Goal: Information Seeking & Learning: Find specific fact

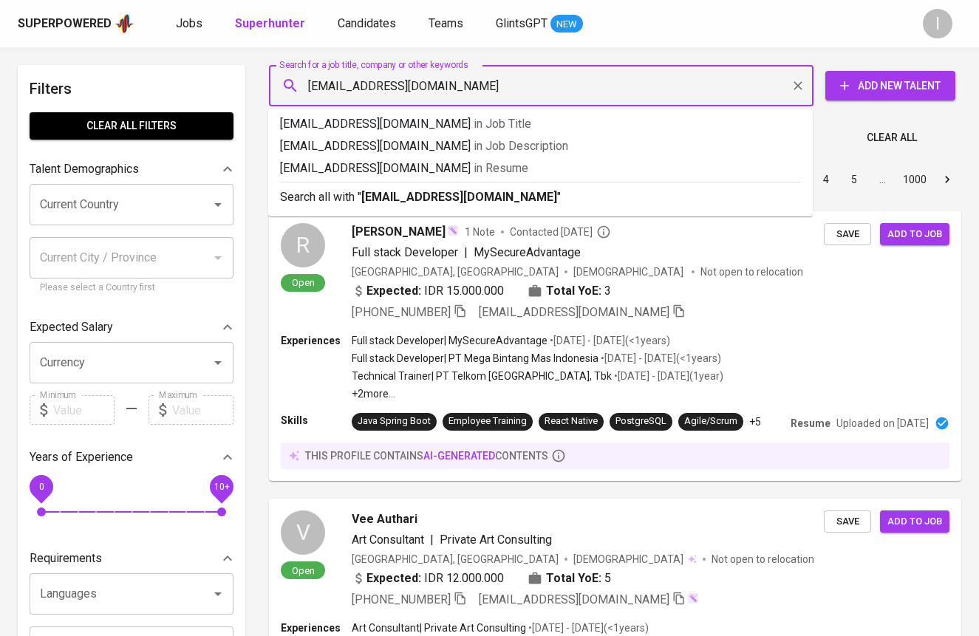
type input "[EMAIL_ADDRESS][DOMAIN_NAME]"
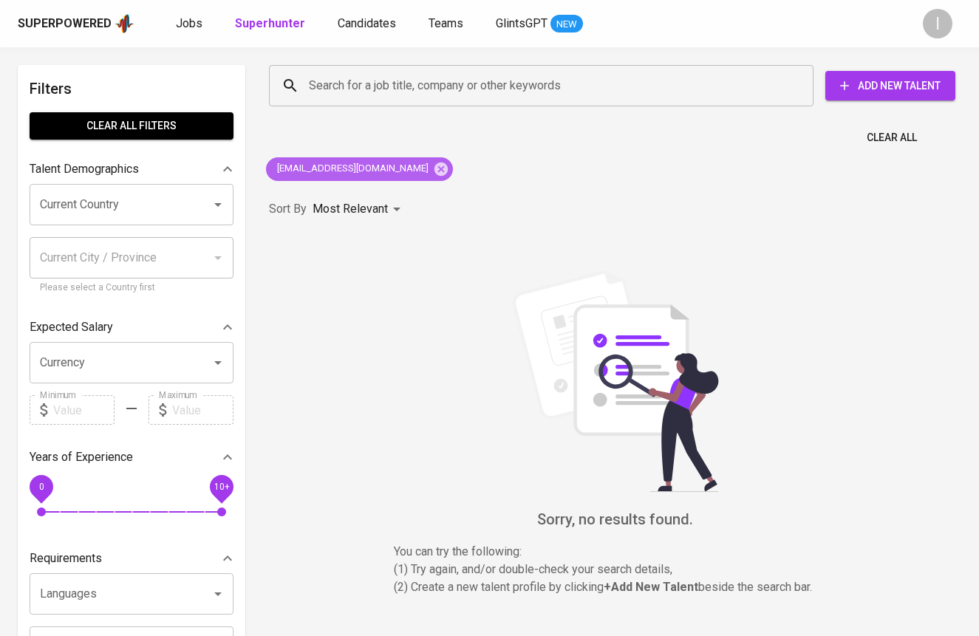
drag, startPoint x: 399, startPoint y: 164, endPoint x: 460, endPoint y: 125, distance: 72.8
click at [435, 164] on icon at bounding box center [441, 168] width 13 height 13
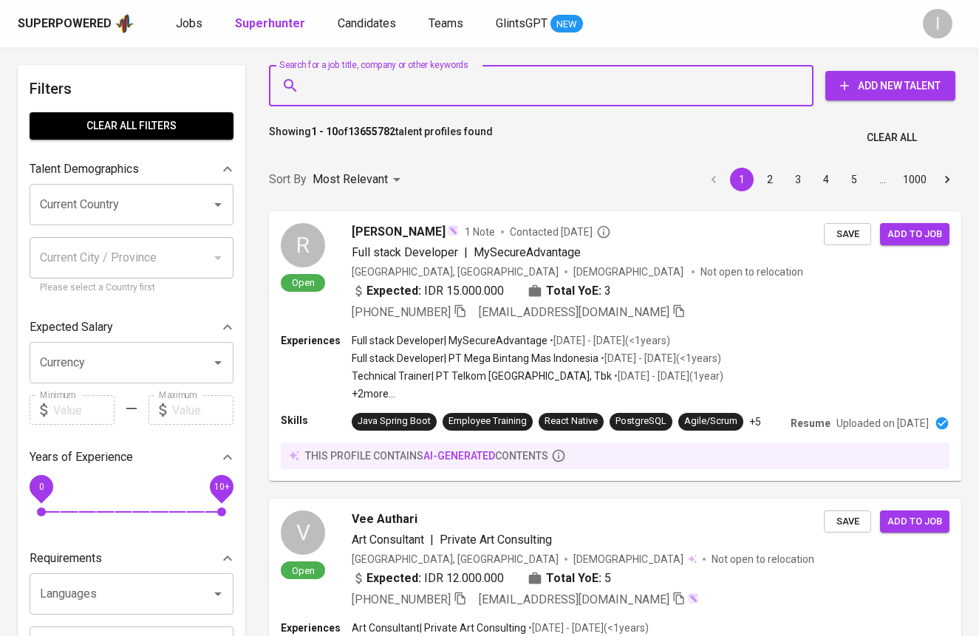
click at [489, 90] on input "Search for a job title, company or other keywords" at bounding box center [545, 86] width 480 height 28
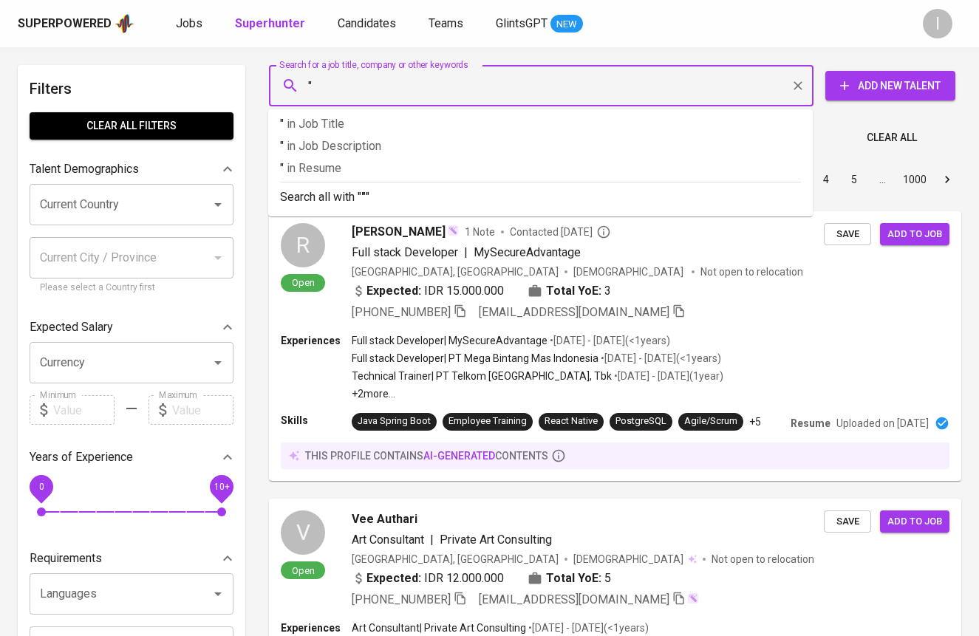
paste input "Vanessa Susanto"
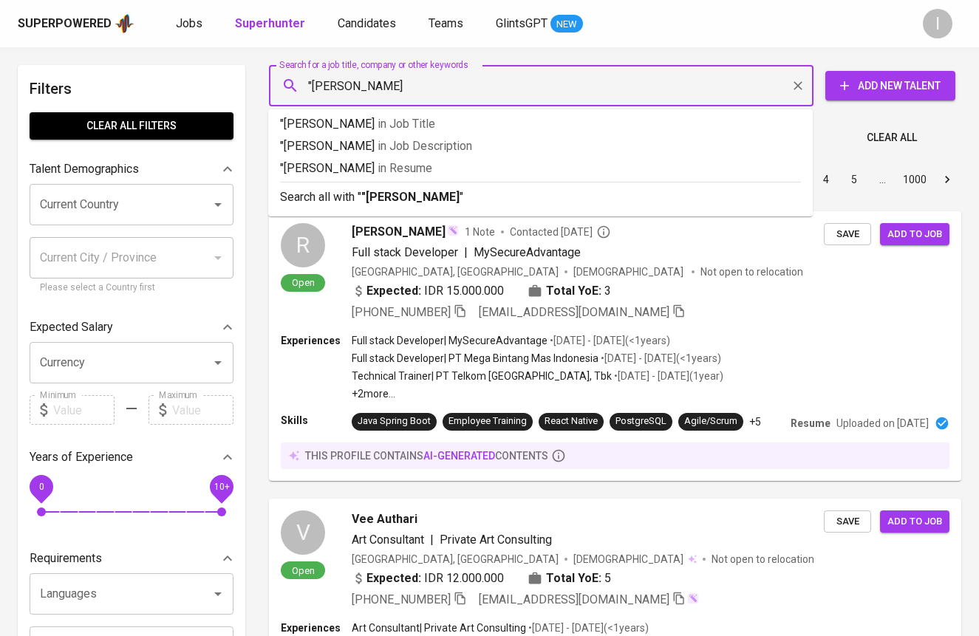
type input ""Vanessa Susanto""
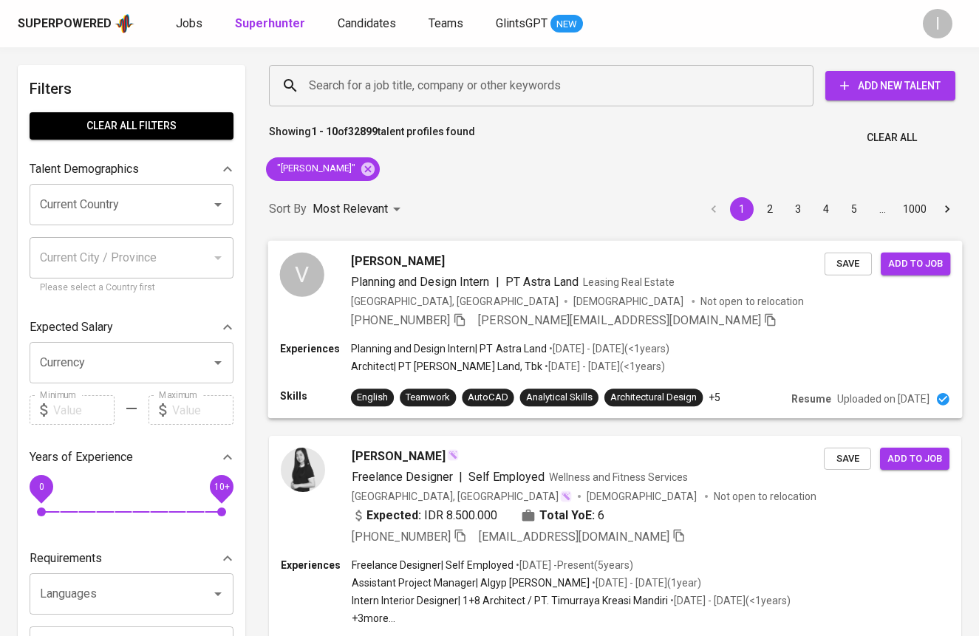
click at [693, 321] on div "+62 896-5256-5126 vanessa.susanto911@gmail.com" at bounding box center [588, 320] width 474 height 18
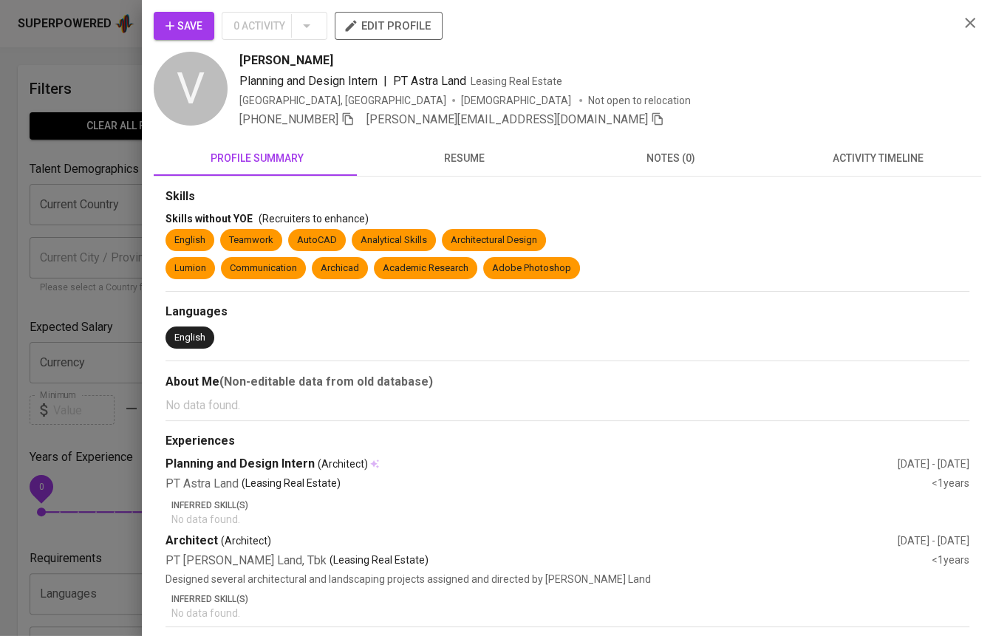
scroll to position [85, 0]
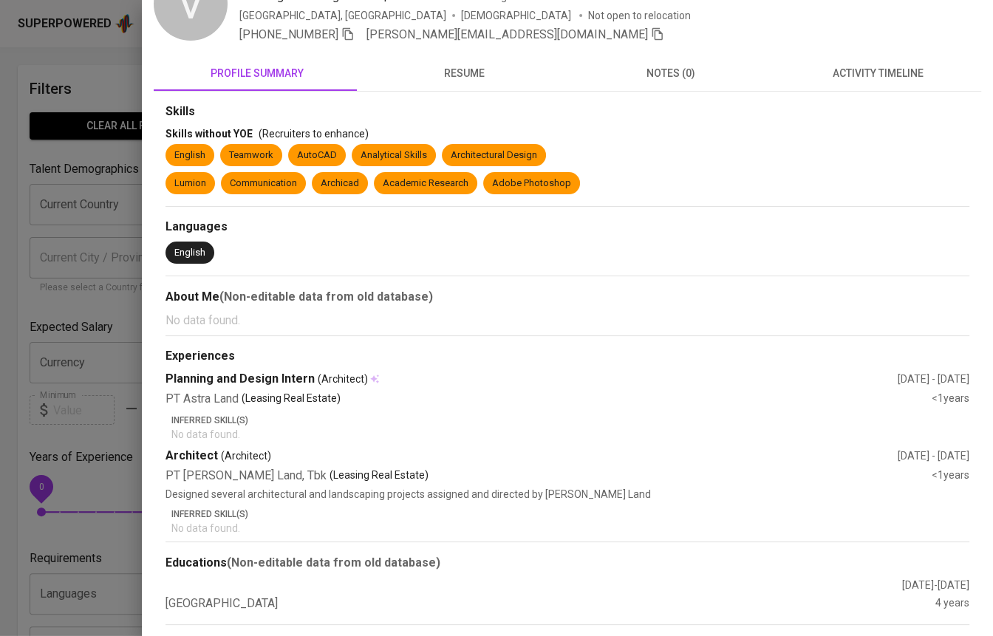
click at [463, 66] on span "resume" at bounding box center [464, 73] width 189 height 18
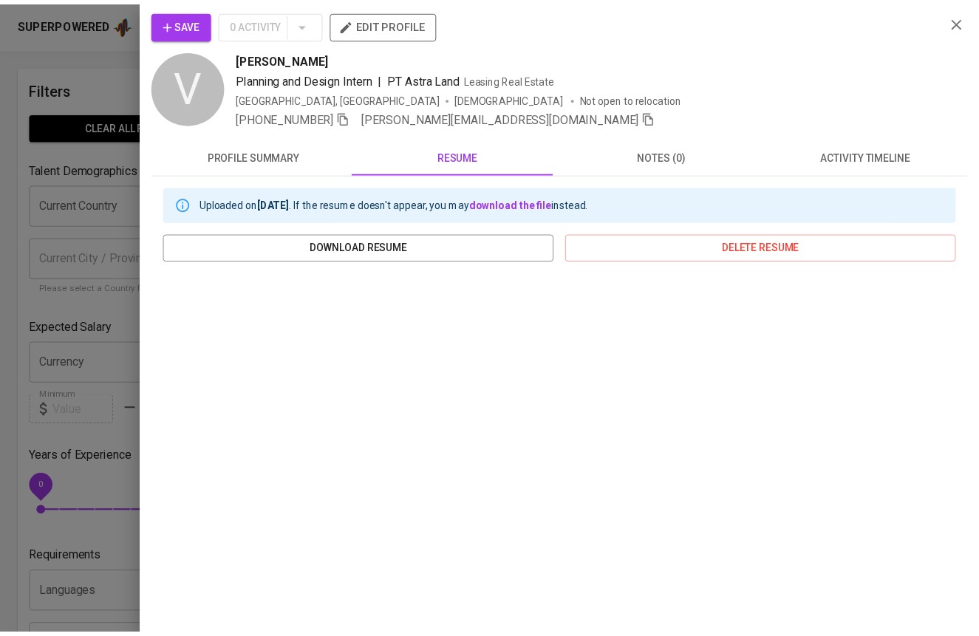
scroll to position [0, 0]
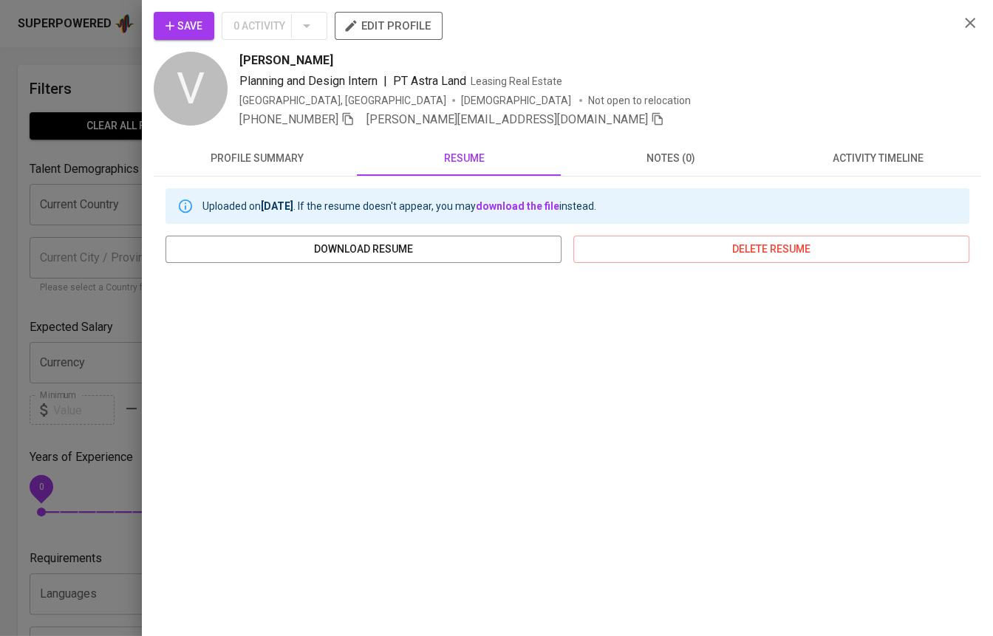
click at [32, 324] on div at bounding box center [496, 318] width 993 height 636
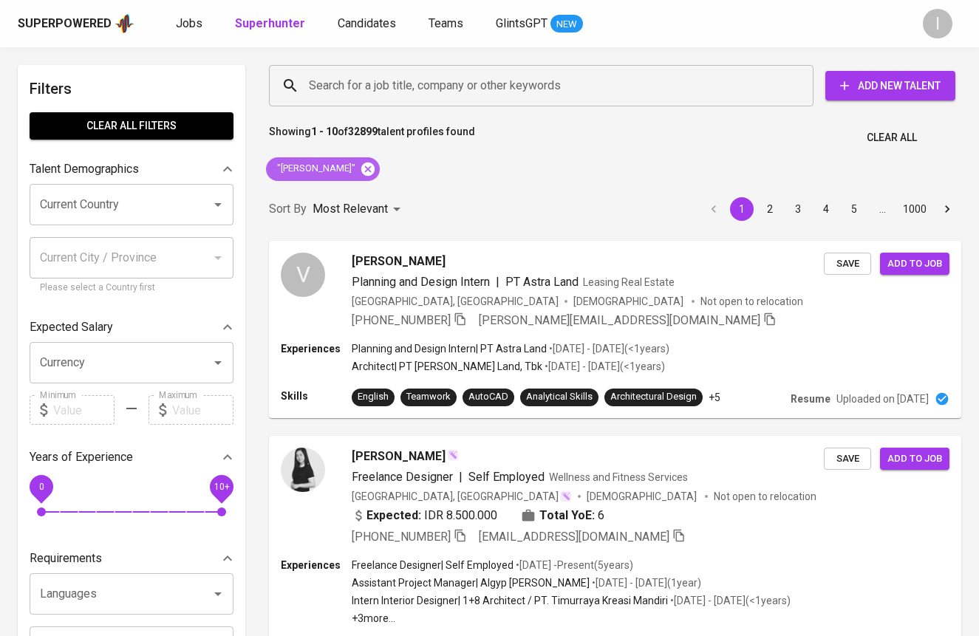
click at [375, 168] on icon at bounding box center [367, 168] width 13 height 13
click at [476, 104] on div "Search for a job title, company or other keywords" at bounding box center [541, 85] width 545 height 41
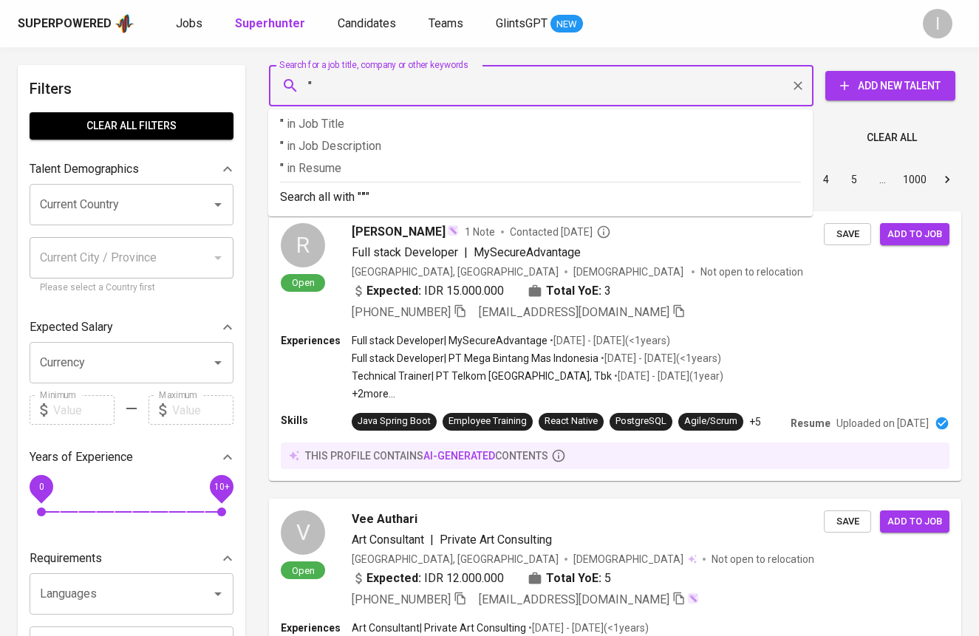
paste input "Ratu Aqilah Arsy"
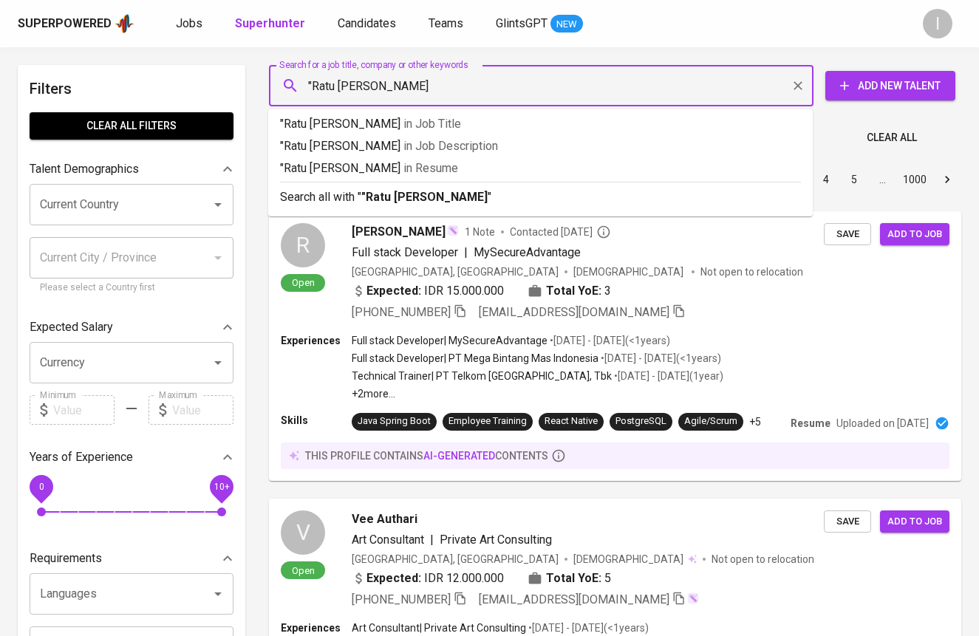
type input ""Ratu [PERSON_NAME]""
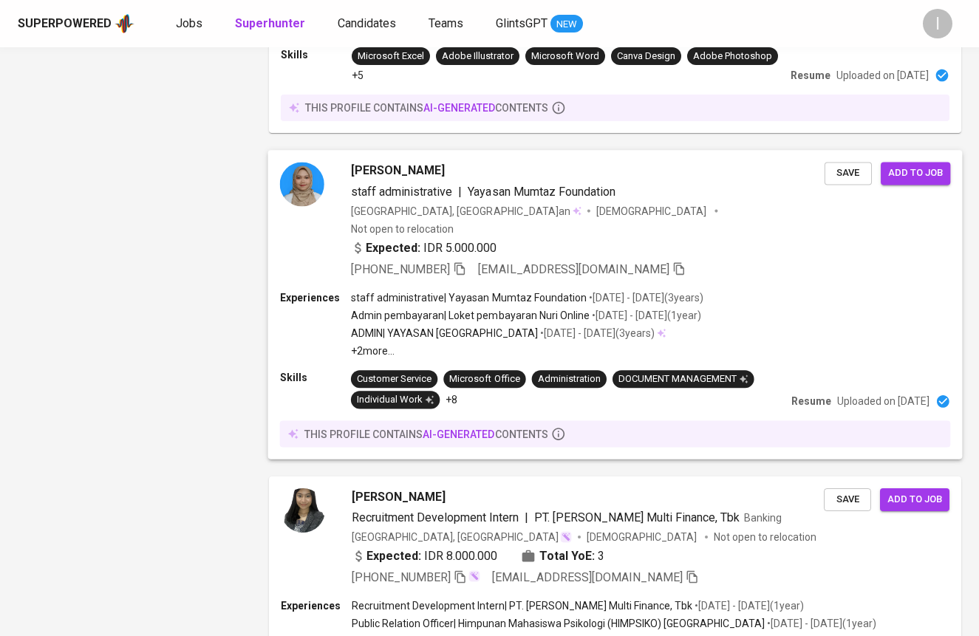
scroll to position [2603, 0]
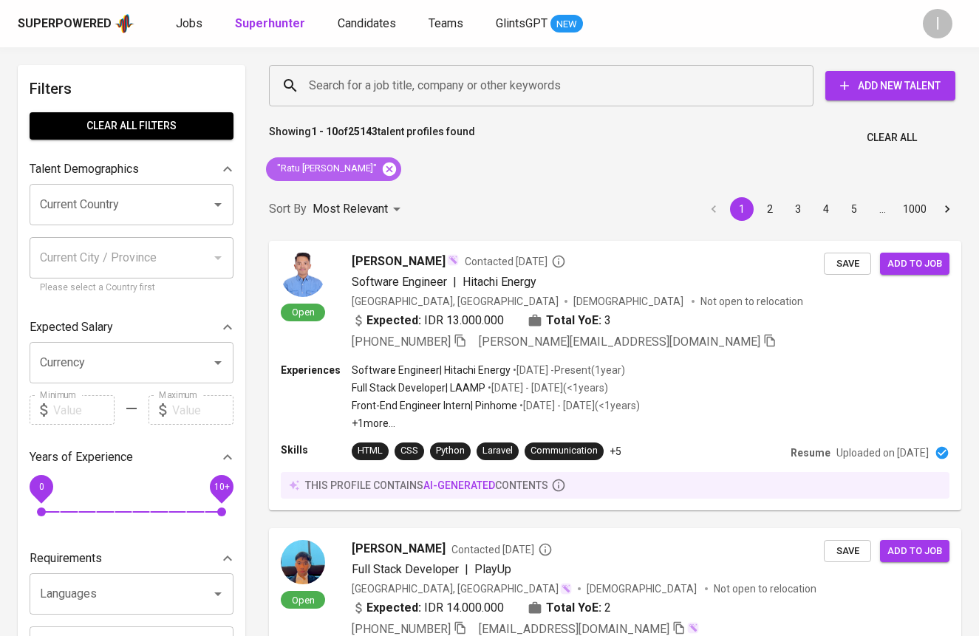
click at [381, 171] on icon at bounding box center [389, 169] width 16 height 16
click at [456, 85] on input "Search for a job title, company or other keywords" at bounding box center [545, 86] width 480 height 28
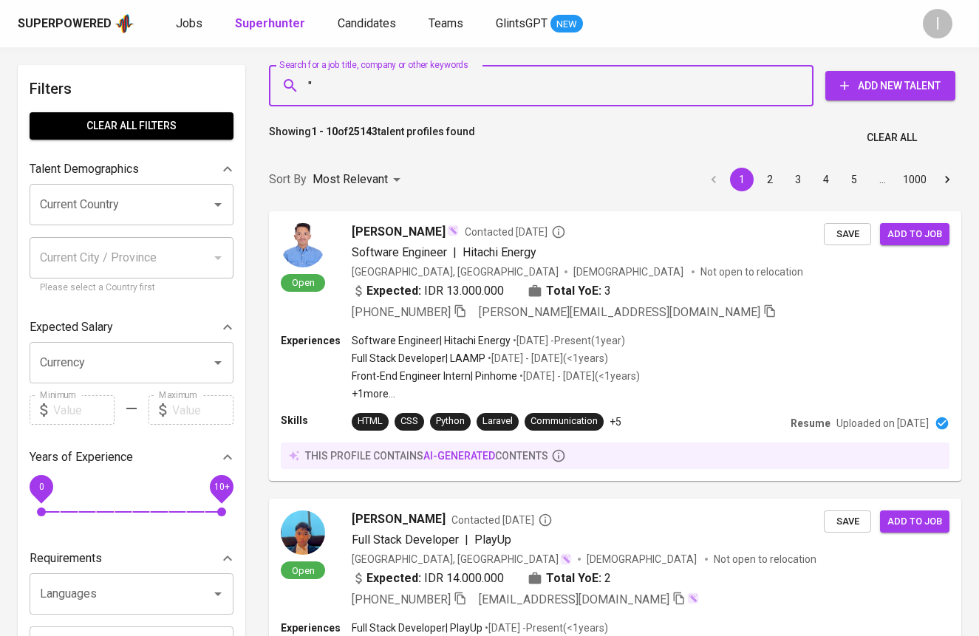
paste input "Fahreza Yudhistira"
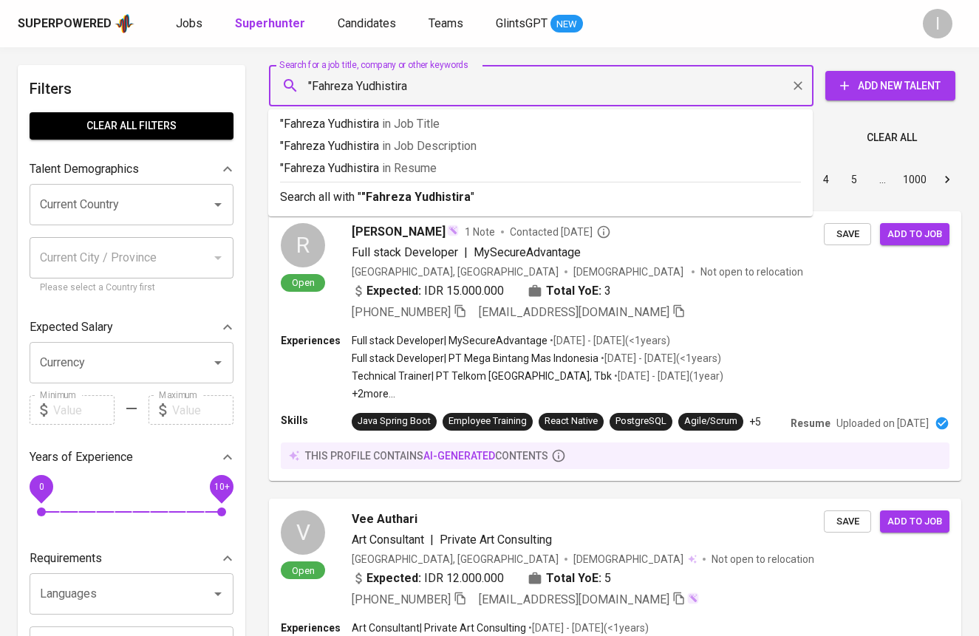
type input ""Fahreza Yudhistira""
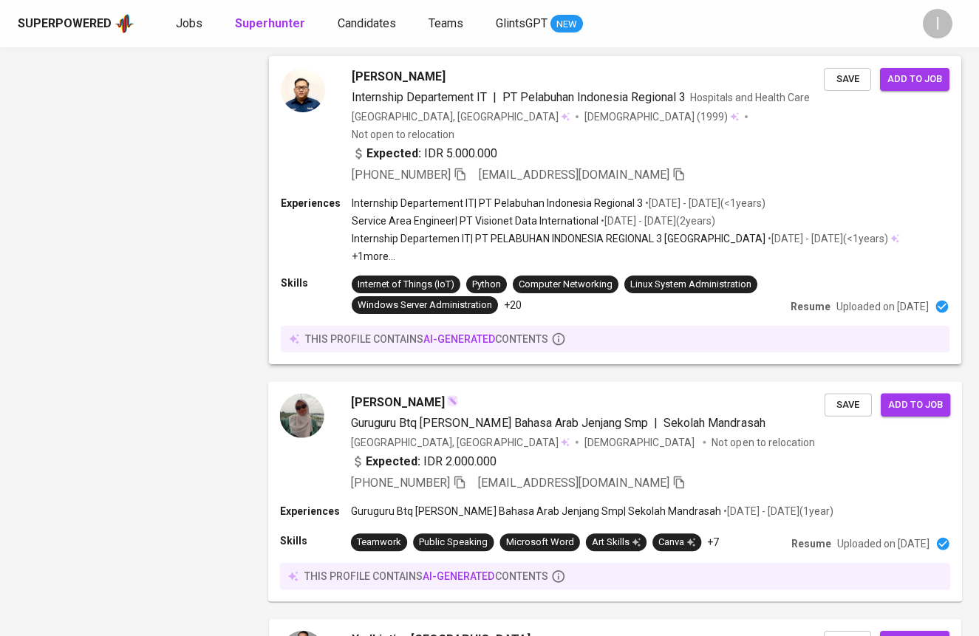
scroll to position [2419, 0]
